Goal: Task Accomplishment & Management: Complete application form

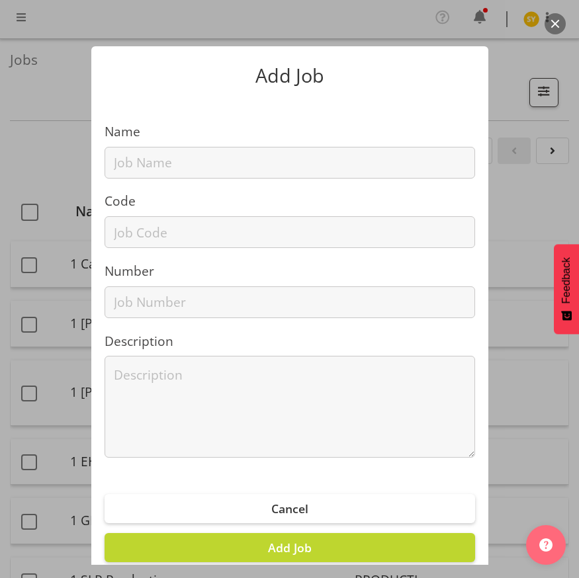
click at [169, 183] on section "Name Code Number Description" at bounding box center [289, 285] width 397 height 372
click at [143, 147] on div at bounding box center [290, 163] width 371 height 32
click at [140, 172] on input "text" at bounding box center [290, 163] width 371 height 32
paste input "3250911G"
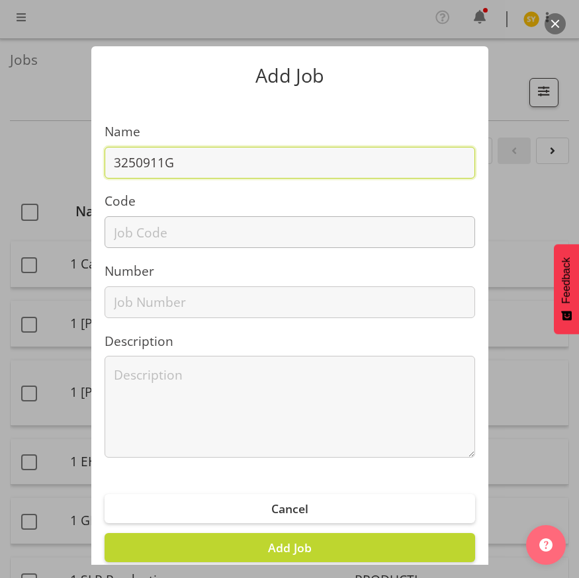
type input "3250911G"
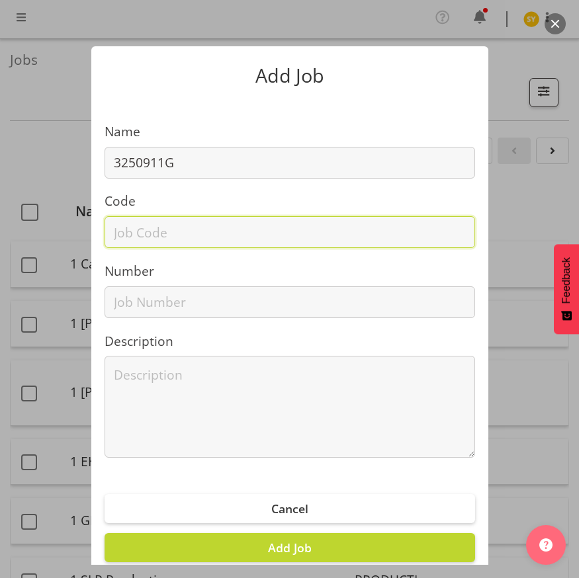
click at [136, 225] on input "text" at bounding box center [290, 232] width 371 height 32
paste input "3250911G"
type input "3250911G"
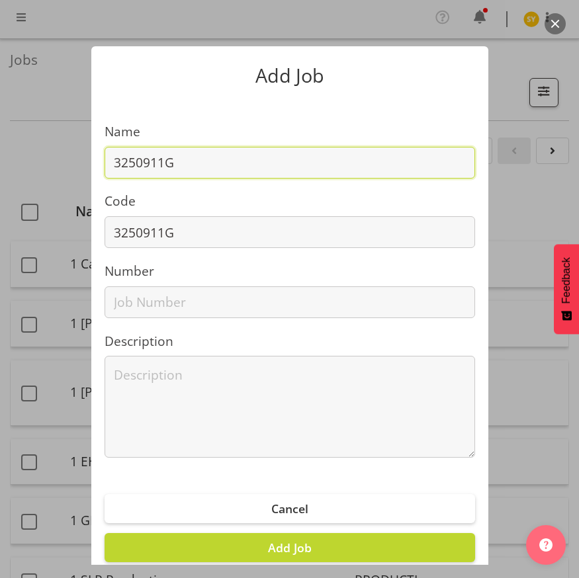
click at [204, 166] on input "3250911G" at bounding box center [290, 163] width 371 height 32
paste input "Water NZ 25 - Taumata Arowai"
drag, startPoint x: 387, startPoint y: 167, endPoint x: -253, endPoint y: 210, distance: 641.3
click at [0, 210] on html "COAST GROUP Profile Log Out Jobs Search Showing active jobs Showing running job…" at bounding box center [289, 289] width 579 height 578
type input "3250911G - Water NZ 25 - Taumata Arowai"
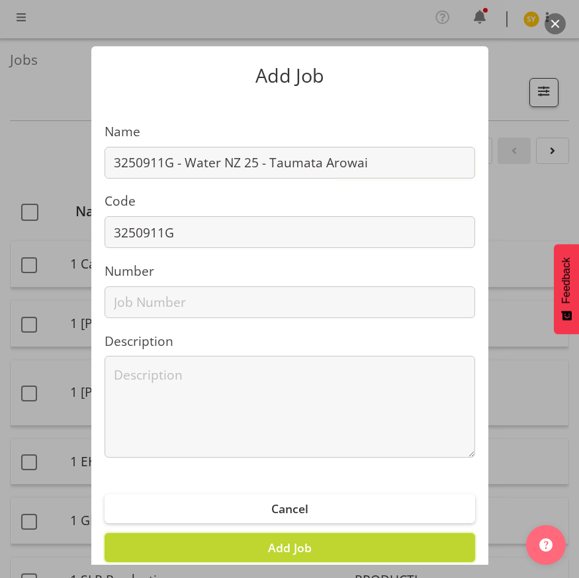
drag, startPoint x: 292, startPoint y: 548, endPoint x: 299, endPoint y: 524, distance: 24.9
click at [291, 548] on span "Add Job" at bounding box center [290, 548] width 44 height 16
